Goal: Task Accomplishment & Management: Complete application form

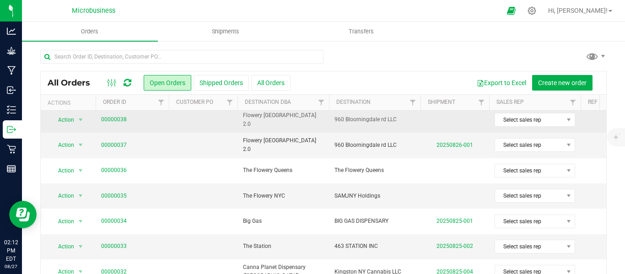
scroll to position [76, 0]
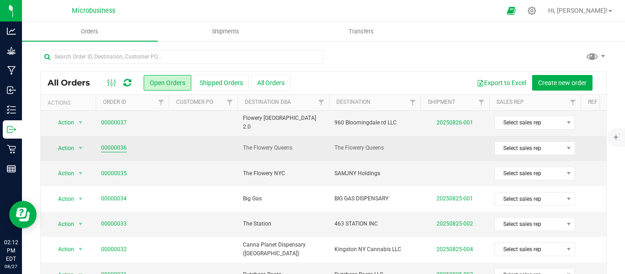
click at [121, 147] on link "00000036" at bounding box center [114, 148] width 26 height 9
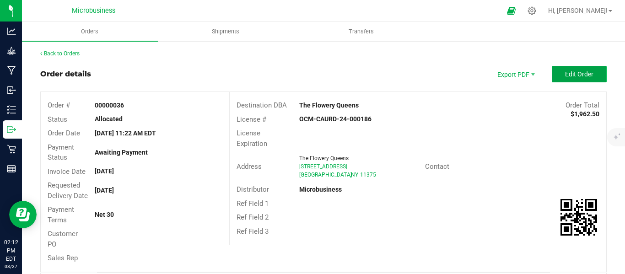
click at [571, 73] on span "Edit Order" at bounding box center [579, 73] width 28 height 7
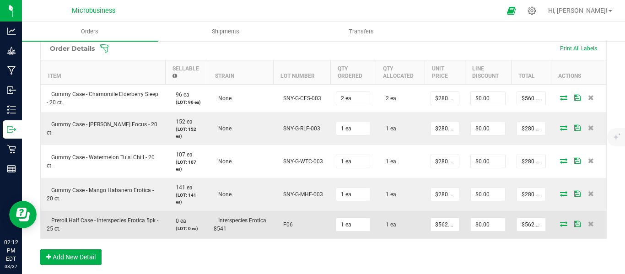
scroll to position [229, 0]
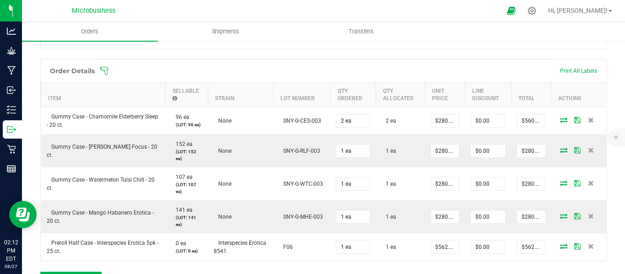
click at [105, 75] on icon at bounding box center [104, 70] width 9 height 9
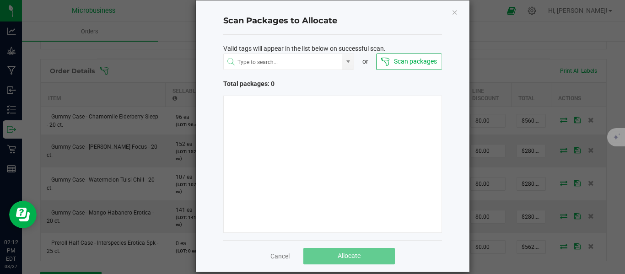
scroll to position [26, 0]
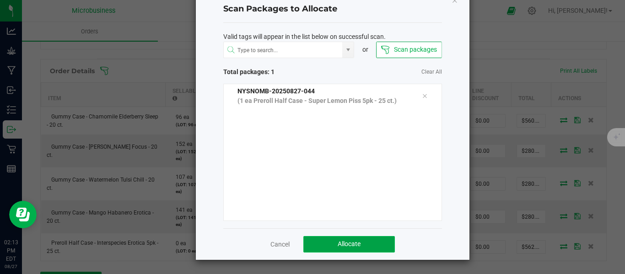
click at [359, 247] on button "Allocate" at bounding box center [348, 244] width 91 height 16
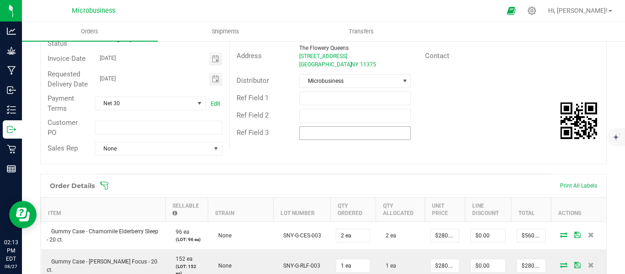
scroll to position [0, 0]
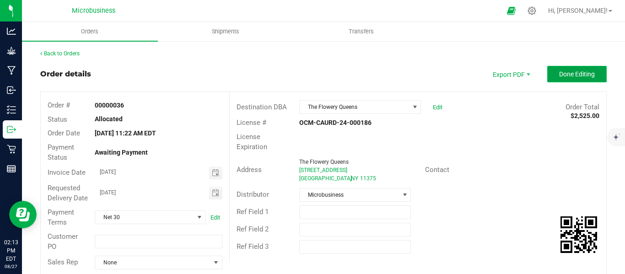
click at [559, 75] on span "Done Editing" at bounding box center [577, 73] width 36 height 7
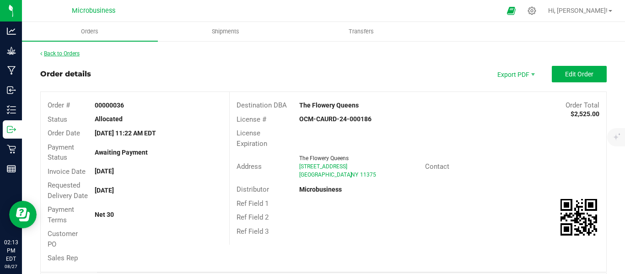
click at [72, 53] on link "Back to Orders" at bounding box center [59, 53] width 39 height 6
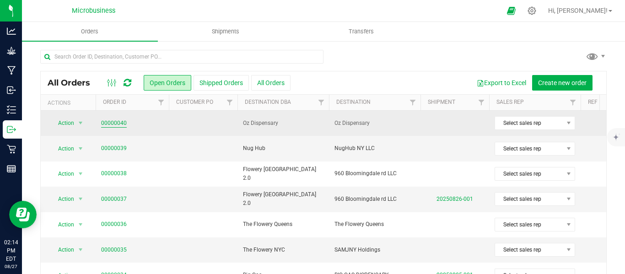
click at [120, 121] on link "00000040" at bounding box center [114, 123] width 26 height 9
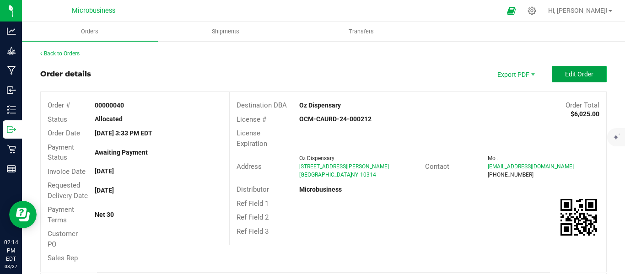
click at [567, 76] on span "Edit Order" at bounding box center [579, 73] width 28 height 7
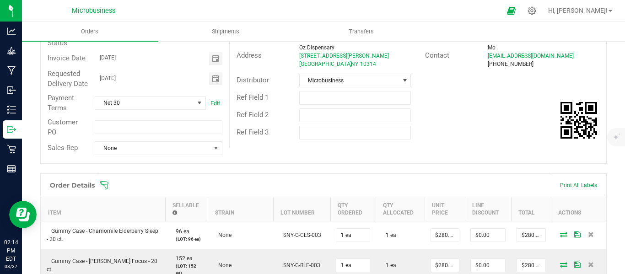
scroll to position [229, 0]
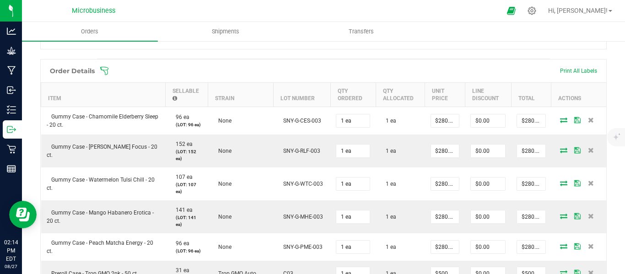
click at [108, 75] on icon at bounding box center [104, 70] width 9 height 9
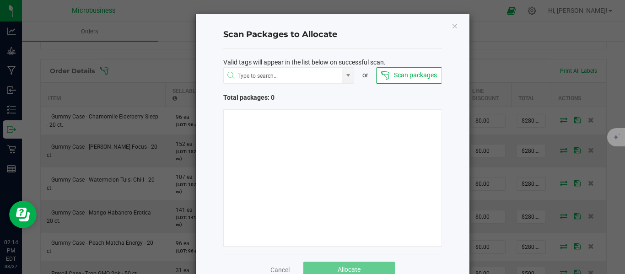
scroll to position [26, 0]
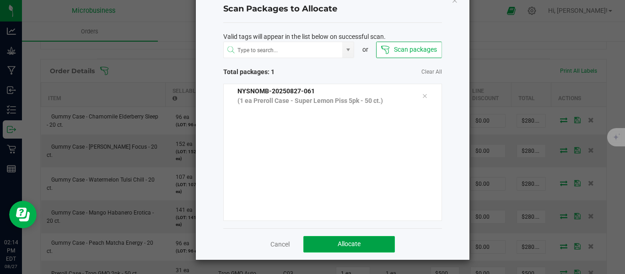
click at [344, 244] on span "Allocate" at bounding box center [348, 243] width 23 height 7
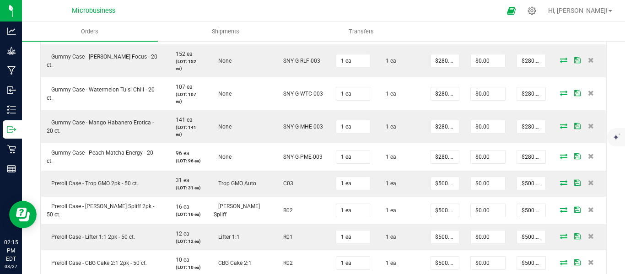
scroll to position [14, 0]
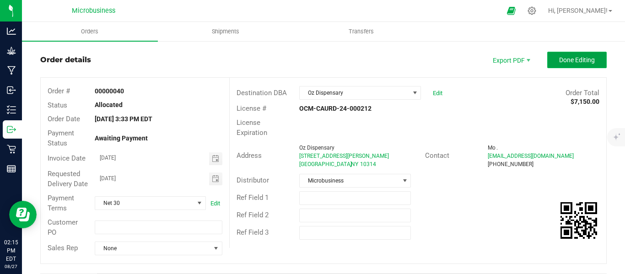
click at [562, 59] on span "Done Editing" at bounding box center [577, 59] width 36 height 7
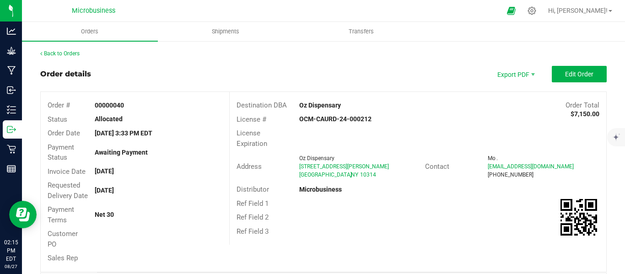
click at [73, 50] on link "Back to Orders" at bounding box center [59, 53] width 39 height 6
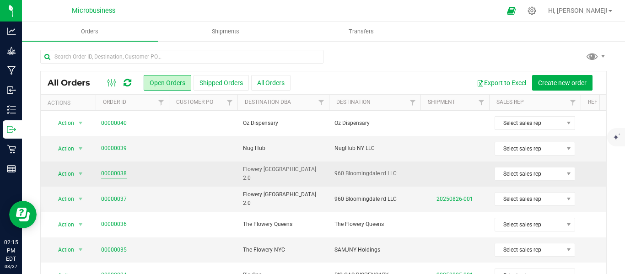
click at [113, 172] on link "00000038" at bounding box center [114, 173] width 26 height 9
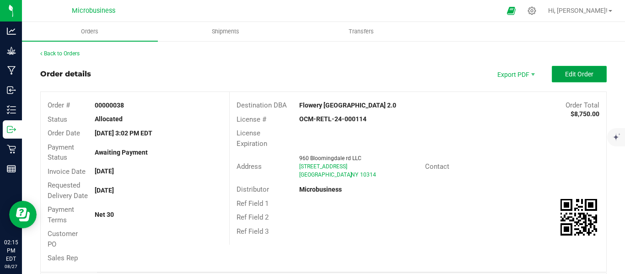
click at [572, 73] on span "Edit Order" at bounding box center [579, 73] width 28 height 7
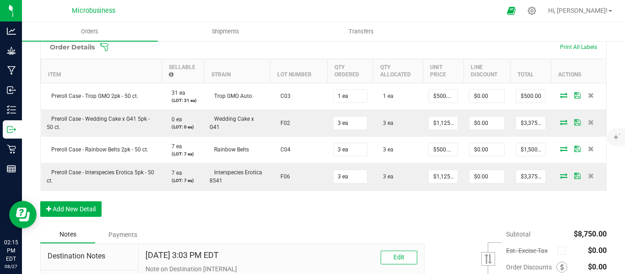
scroll to position [136, 0]
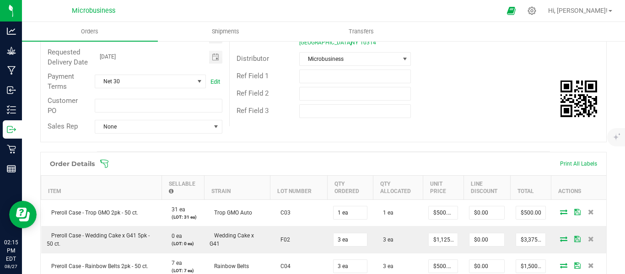
click at [106, 168] on icon at bounding box center [104, 163] width 9 height 9
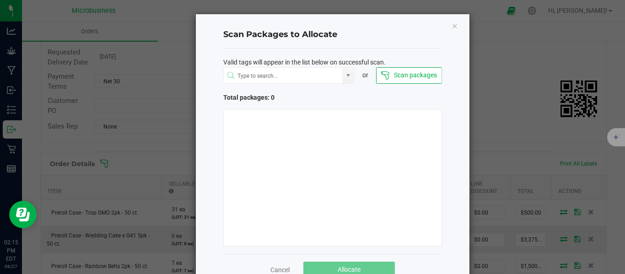
scroll to position [26, 0]
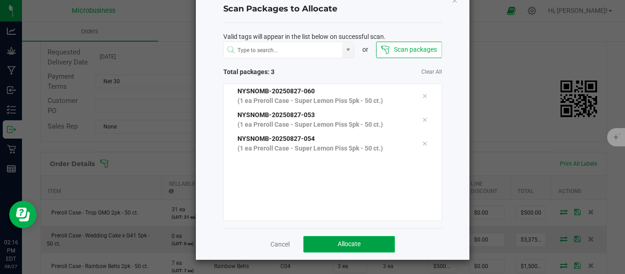
click at [345, 245] on span "Allocate" at bounding box center [348, 243] width 23 height 7
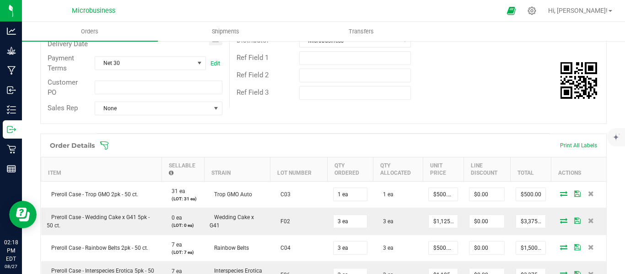
scroll to position [0, 0]
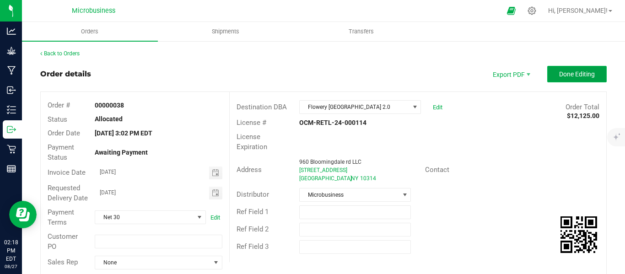
click at [569, 71] on span "Done Editing" at bounding box center [577, 73] width 36 height 7
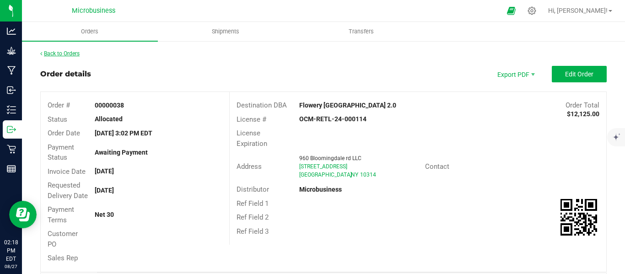
click at [49, 56] on link "Back to Orders" at bounding box center [59, 53] width 39 height 6
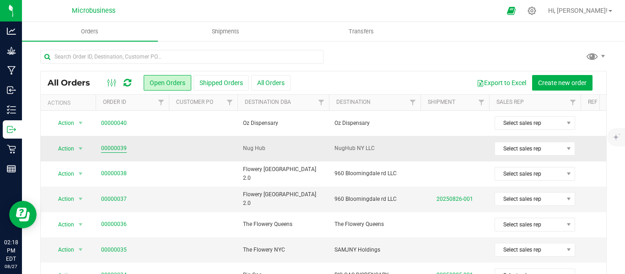
click at [121, 144] on link "00000039" at bounding box center [114, 148] width 26 height 9
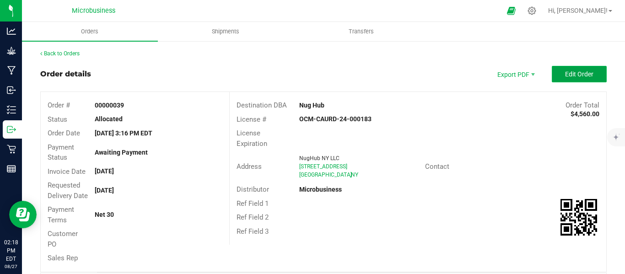
click at [551, 74] on button "Edit Order" at bounding box center [578, 74] width 55 height 16
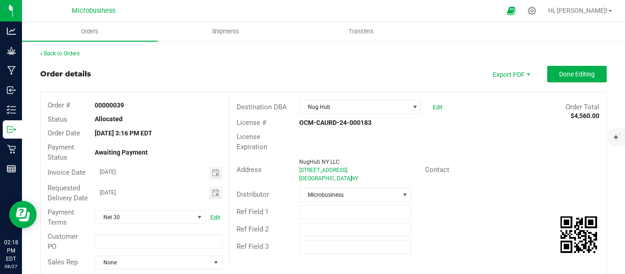
scroll to position [229, 0]
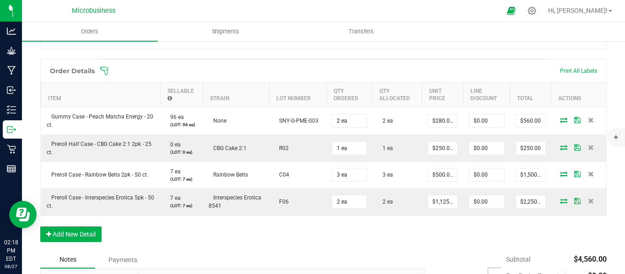
click at [102, 75] on icon at bounding box center [104, 70] width 9 height 9
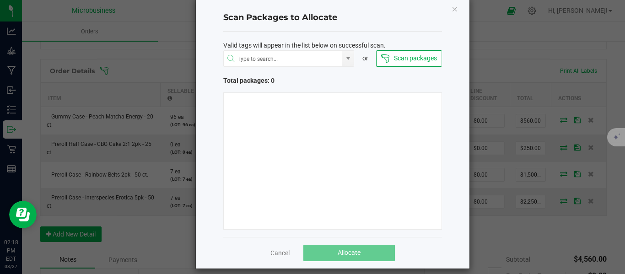
scroll to position [26, 0]
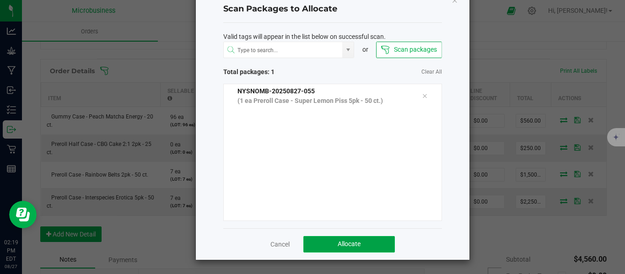
click at [347, 242] on span "Allocate" at bounding box center [348, 243] width 23 height 7
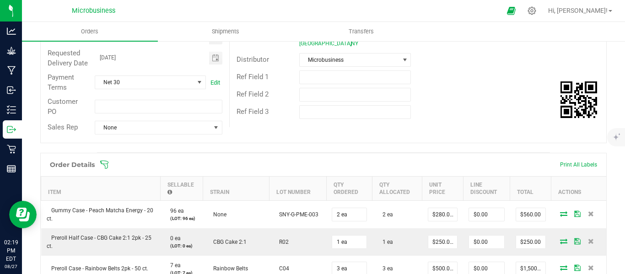
scroll to position [12, 0]
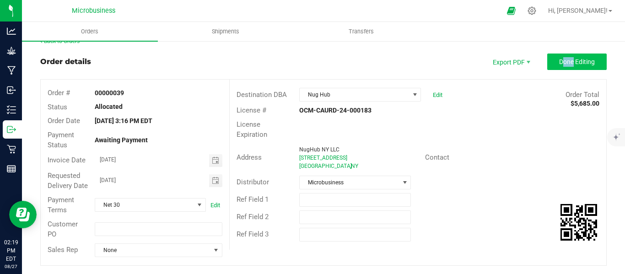
click at [563, 57] on button "Done Editing" at bounding box center [576, 61] width 59 height 16
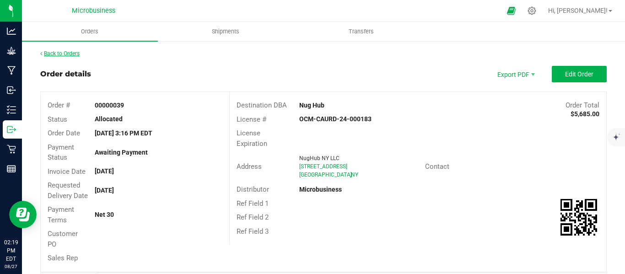
click at [69, 52] on link "Back to Orders" at bounding box center [59, 53] width 39 height 6
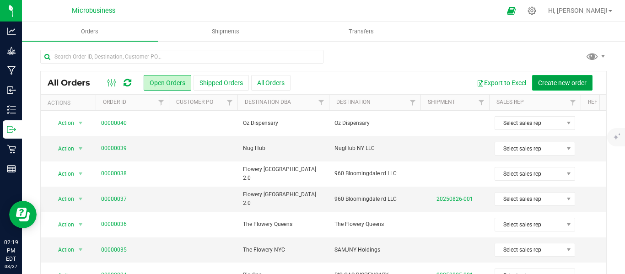
click at [551, 86] on span "Create new order" at bounding box center [562, 82] width 48 height 7
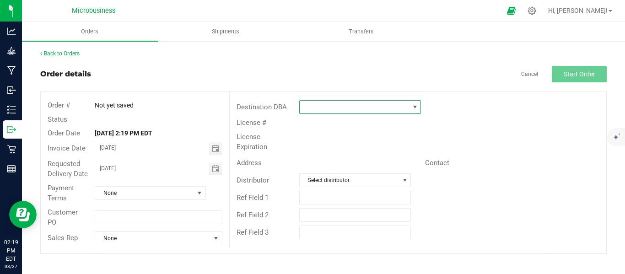
click at [415, 109] on span at bounding box center [414, 106] width 7 height 7
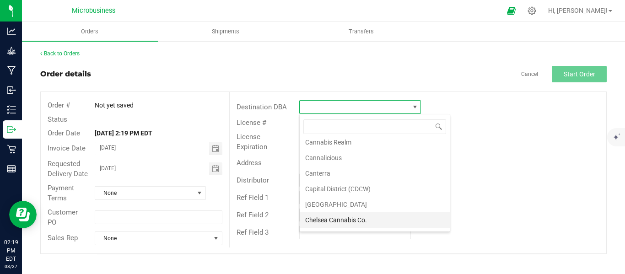
scroll to position [229, 0]
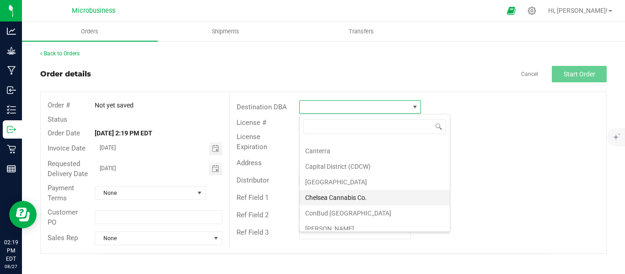
click at [333, 195] on li "Chelsea Cannabis Co." at bounding box center [375, 198] width 150 height 16
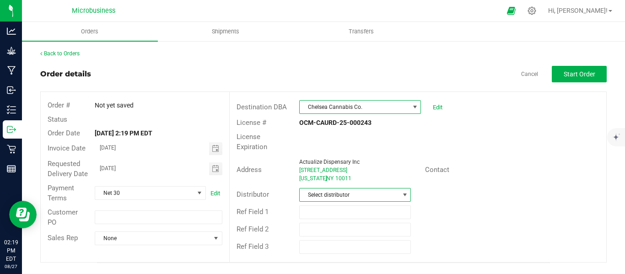
click at [405, 191] on span at bounding box center [404, 194] width 7 height 7
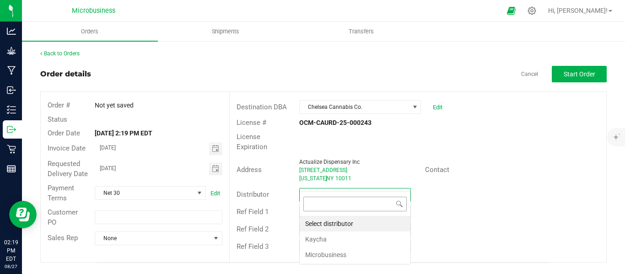
scroll to position [14, 112]
click at [323, 252] on li "Microbusiness" at bounding box center [355, 255] width 111 height 16
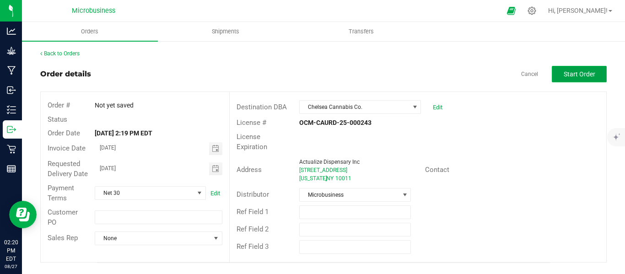
click at [572, 72] on span "Start Order" at bounding box center [579, 73] width 32 height 7
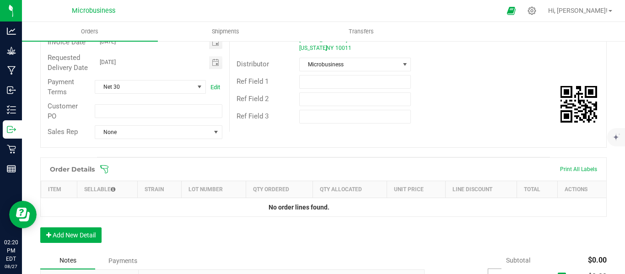
scroll to position [152, 0]
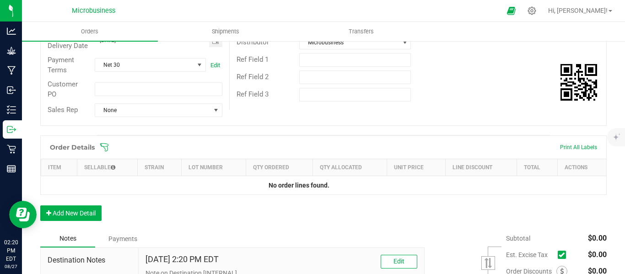
click at [107, 152] on icon at bounding box center [104, 147] width 9 height 9
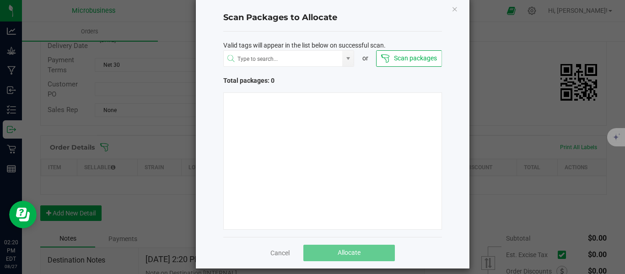
scroll to position [26, 0]
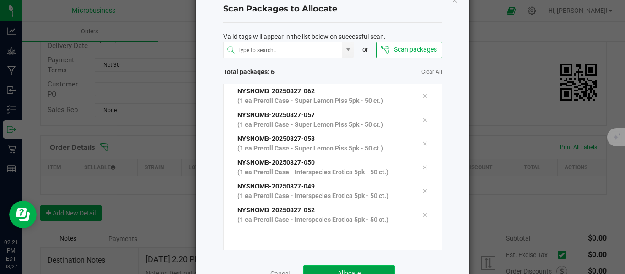
click at [339, 266] on button "Allocate" at bounding box center [348, 273] width 91 height 16
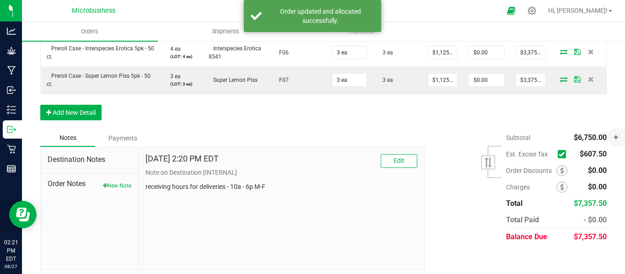
scroll to position [305, 0]
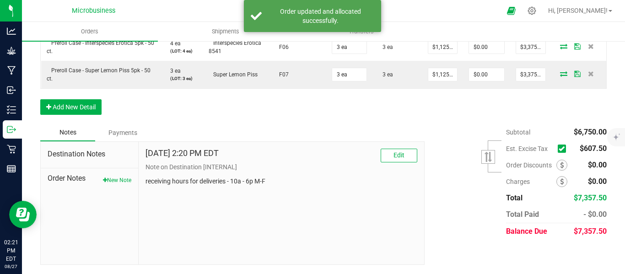
click at [557, 153] on span at bounding box center [561, 148] width 8 height 8
click at [0, 0] on input "checkbox" at bounding box center [0, 0] width 0 height 0
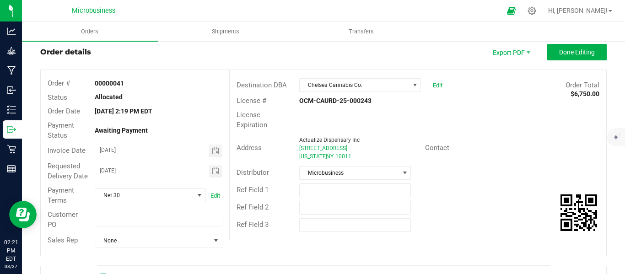
scroll to position [0, 0]
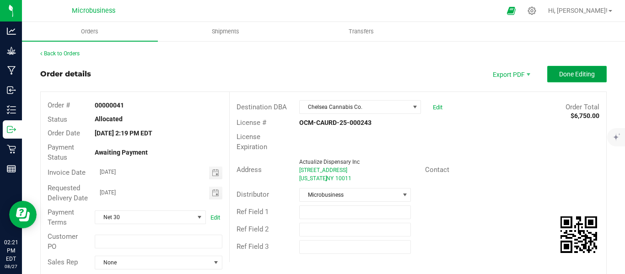
click at [567, 80] on button "Done Editing" at bounding box center [576, 74] width 59 height 16
